Goal: Find specific page/section: Find specific page/section

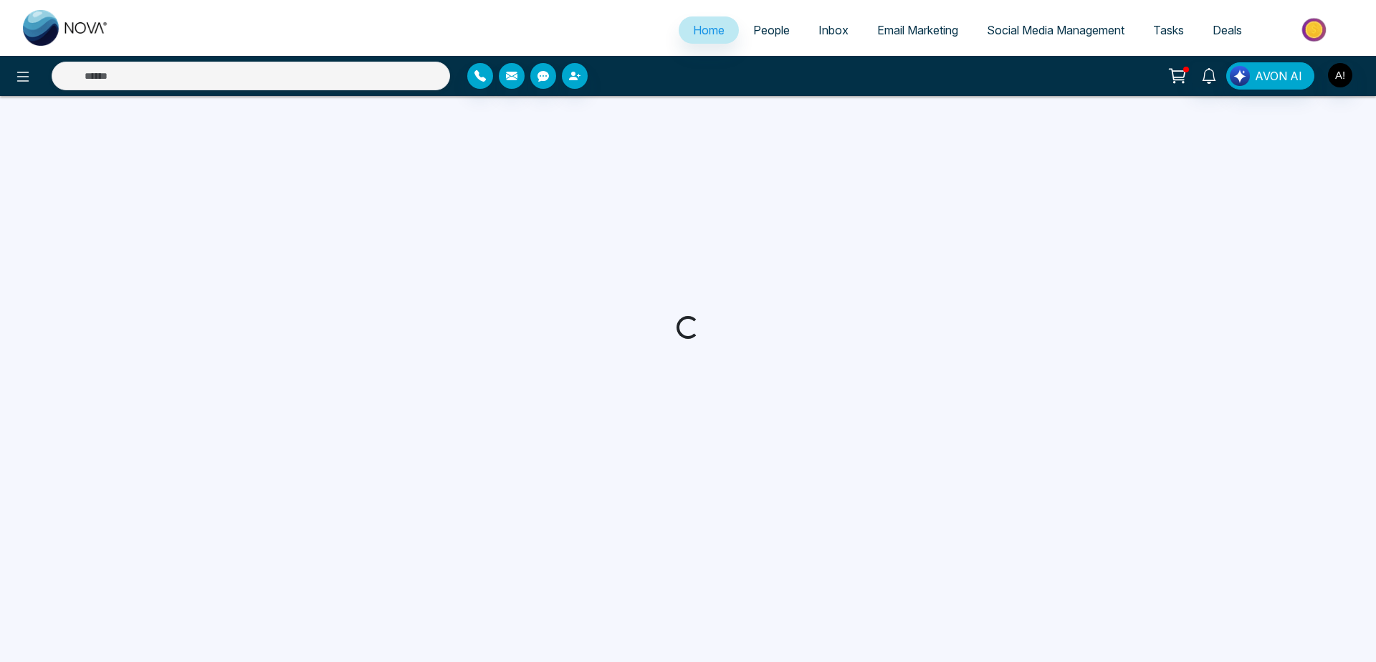
select select "*"
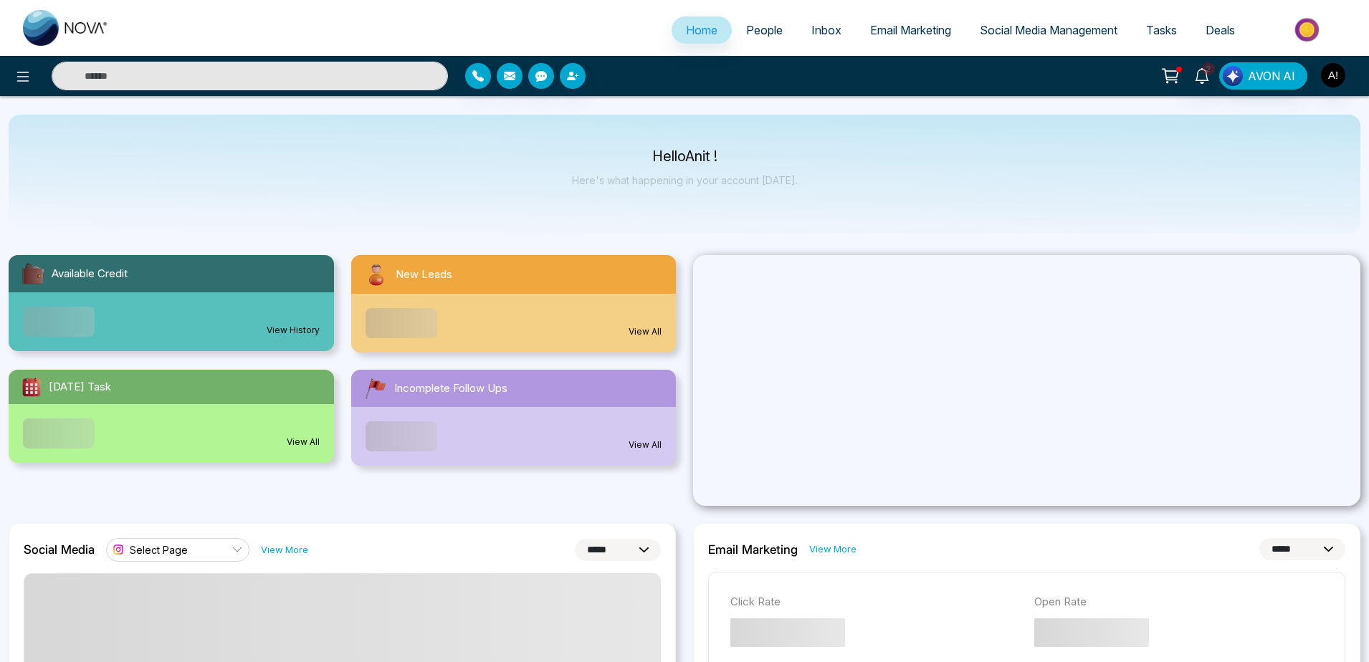
scroll to position [422, 0]
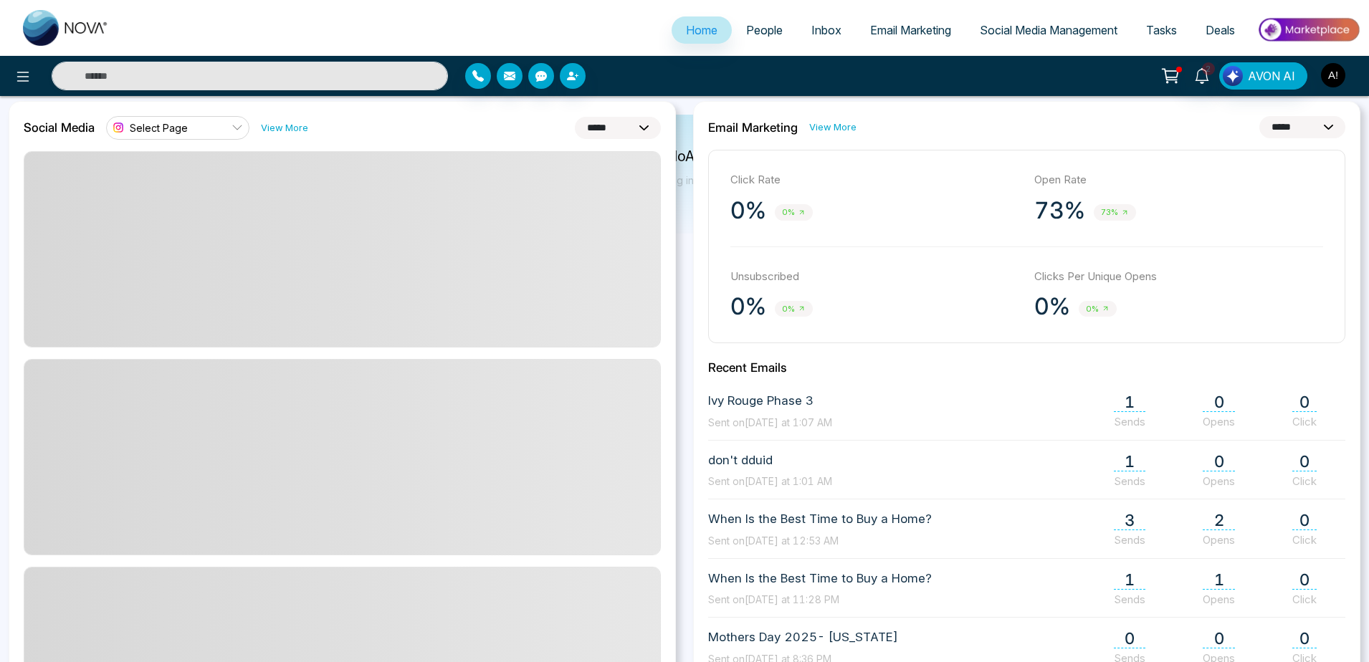
click at [1335, 67] on img "button" at bounding box center [1333, 75] width 24 height 24
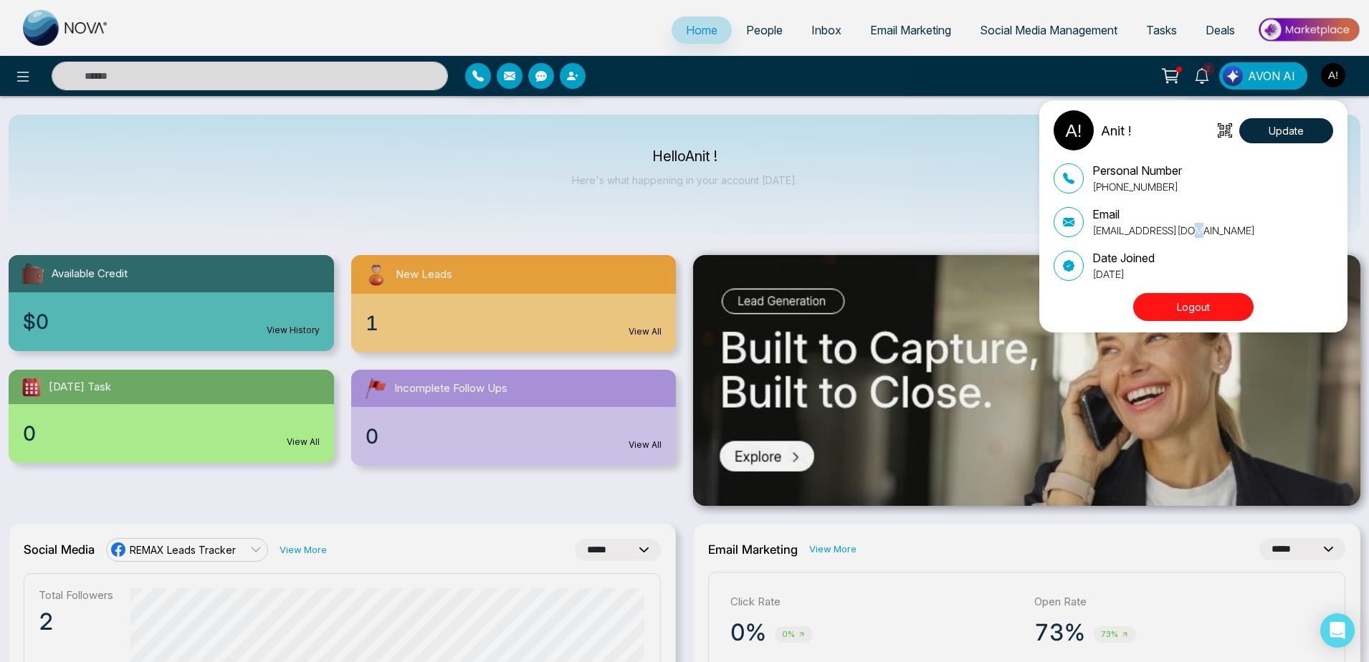
drag, startPoint x: 1201, startPoint y: 228, endPoint x: 1213, endPoint y: 231, distance: 12.5
click at [1213, 231] on div "Email anit@mmnovatech.com" at bounding box center [1192, 222] width 279 height 32
click at [697, 109] on div "Anit ! Update Personal Number +919930053035 Email anit@mmnovatech.com Date Join…" at bounding box center [684, 331] width 1369 height 662
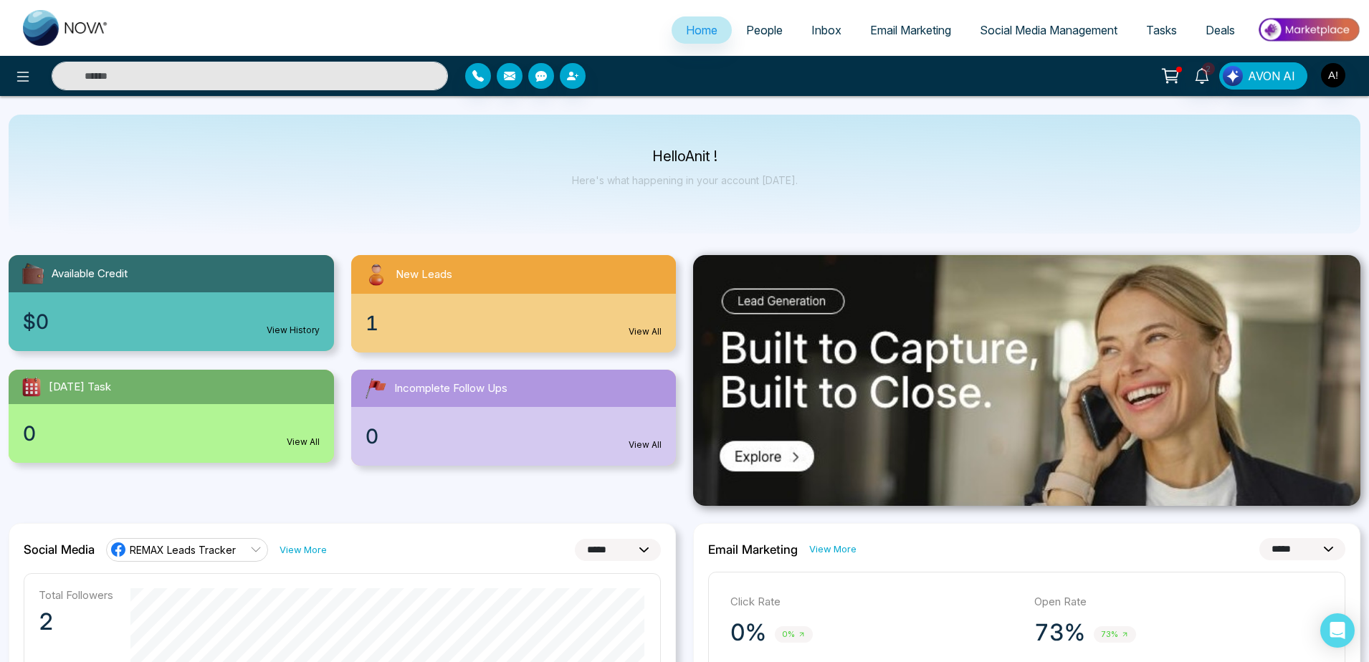
click at [768, 21] on link "People" at bounding box center [764, 29] width 65 height 27
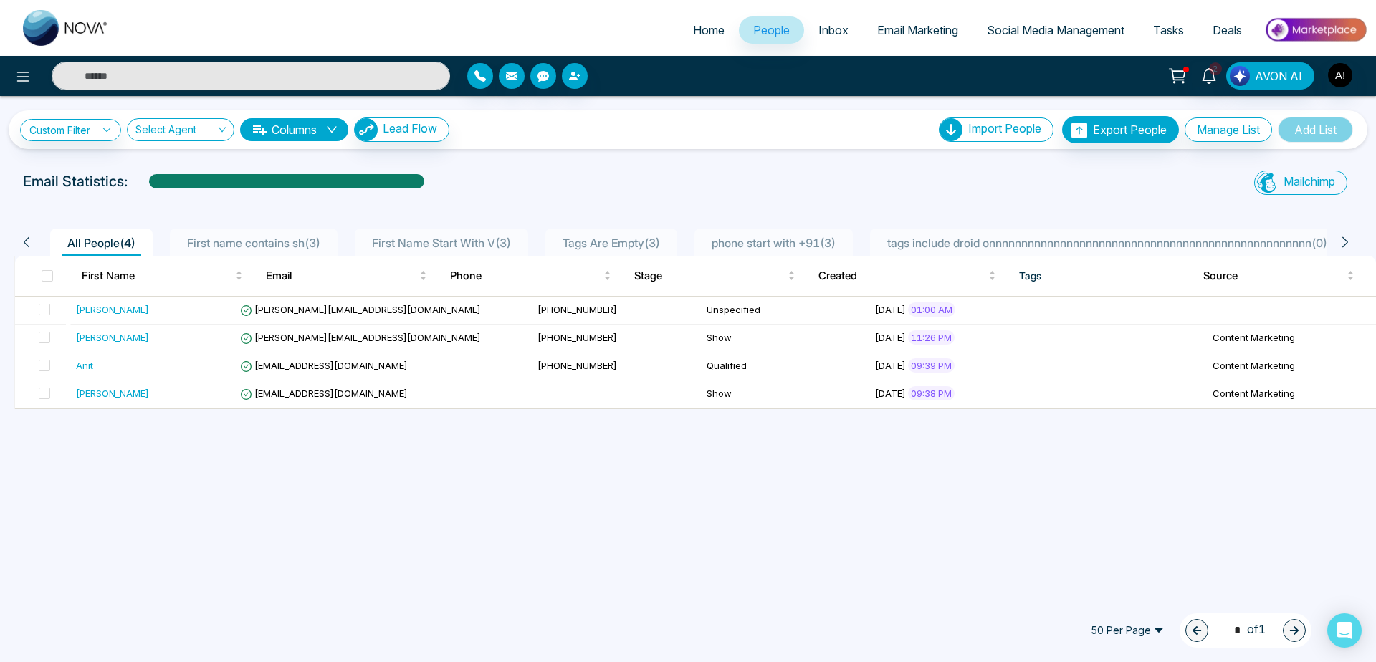
click at [707, 26] on span "Home" at bounding box center [709, 30] width 32 height 14
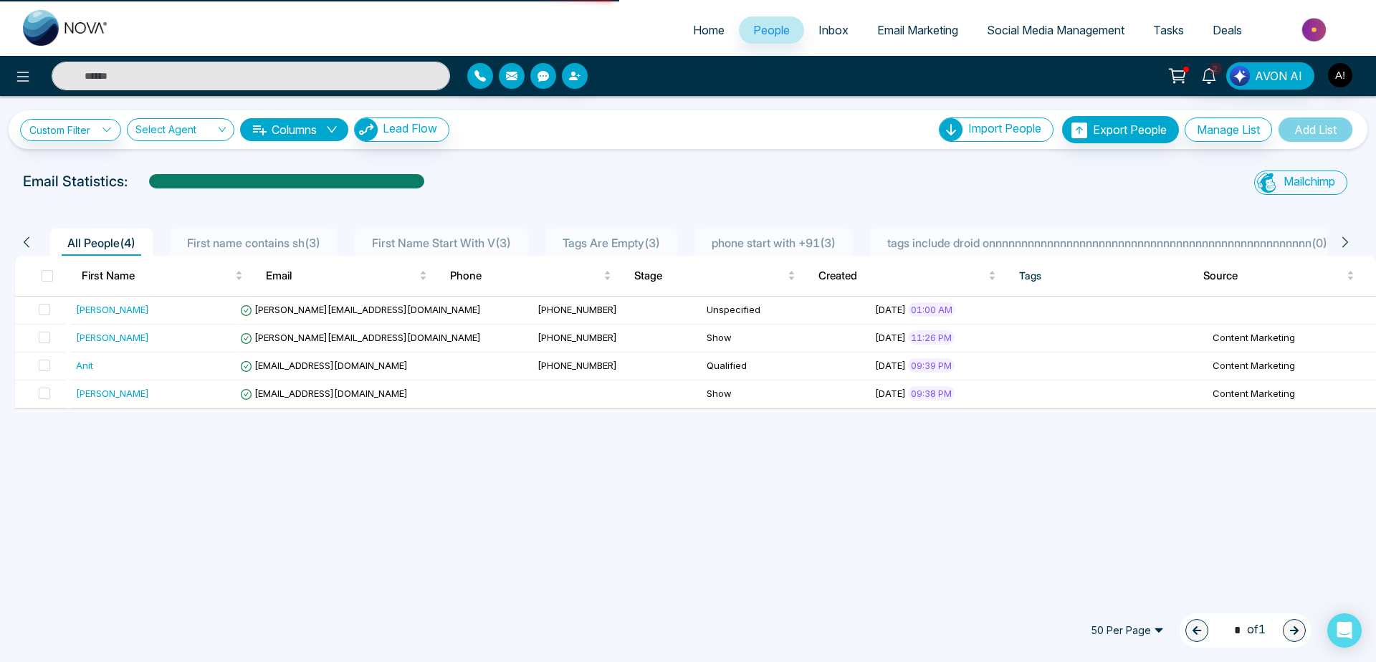
click at [693, 32] on span "Home" at bounding box center [709, 30] width 32 height 14
select select "*"
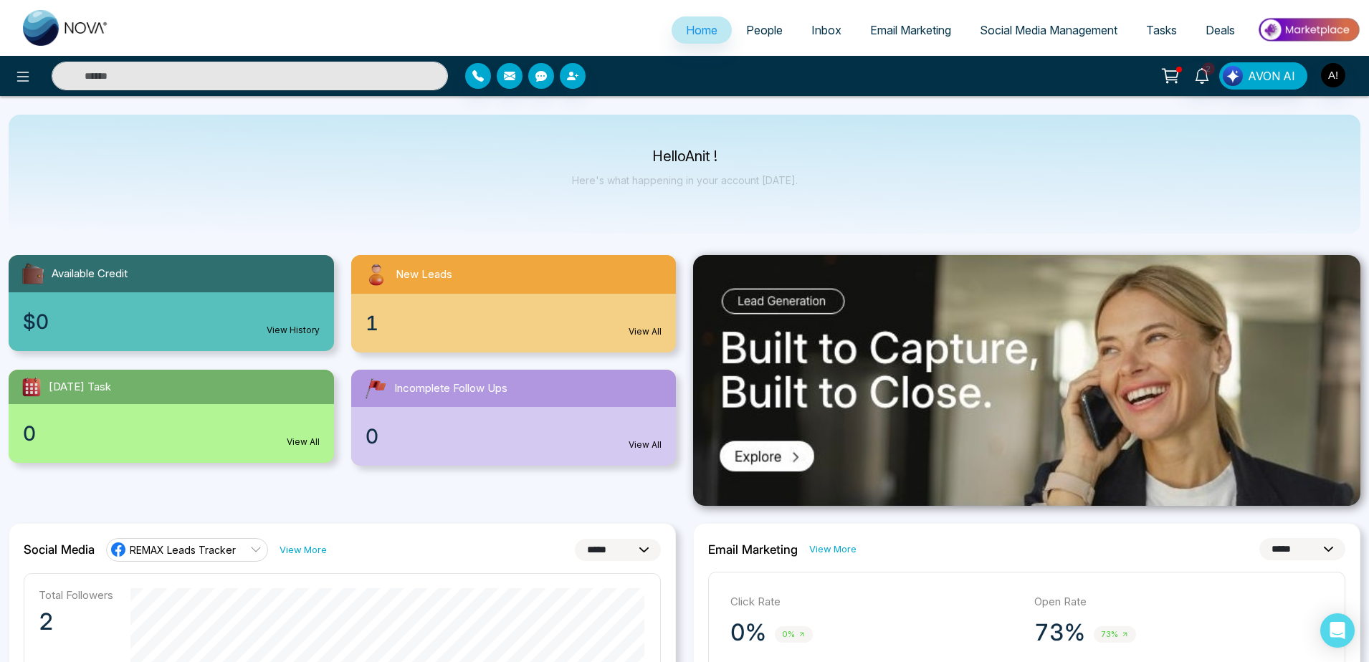
click at [755, 32] on span "People" at bounding box center [764, 30] width 37 height 14
